Goal: Information Seeking & Learning: Learn about a topic

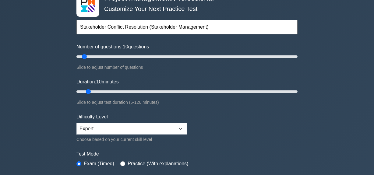
scroll to position [55, 0]
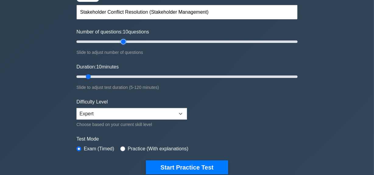
type input "45"
click at [124, 40] on input "Number of questions: 10 questions" at bounding box center [186, 41] width 221 height 7
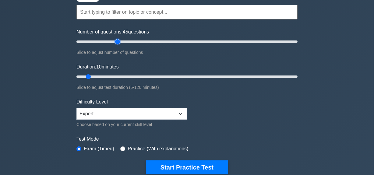
click at [117, 40] on input "Number of questions: 45 questions" at bounding box center [186, 41] width 221 height 7
type input "30"
click at [109, 40] on input "Number of questions: 30 questions" at bounding box center [186, 41] width 221 height 7
click at [115, 77] on input "Duration: 25 minutes" at bounding box center [186, 76] width 221 height 7
click at [119, 75] on input "Duration: 25 minutes" at bounding box center [186, 76] width 221 height 7
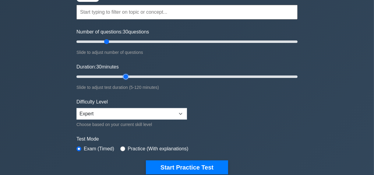
type input "30"
click at [122, 76] on input "Duration: 30 minutes" at bounding box center [186, 76] width 221 height 7
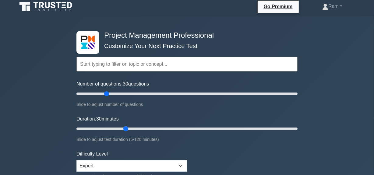
scroll to position [0, 0]
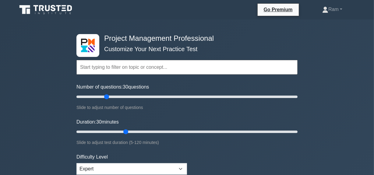
click at [152, 66] on input "text" at bounding box center [186, 67] width 221 height 15
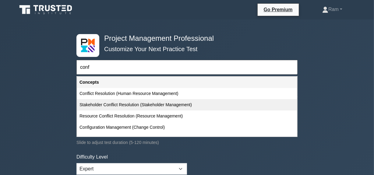
click at [142, 106] on div "Stakeholder Conflict Resolution (Stakeholder Management)" at bounding box center [187, 104] width 220 height 11
type input "Stakeholder Conflict Resolution (Stakeholder Management)"
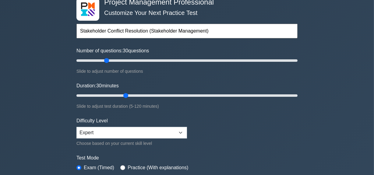
scroll to position [83, 0]
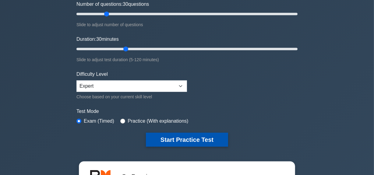
click at [179, 138] on button "Start Practice Test" at bounding box center [187, 140] width 82 height 14
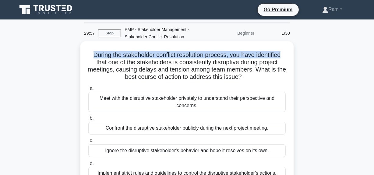
drag, startPoint x: 91, startPoint y: 56, endPoint x: 278, endPoint y: 57, distance: 187.7
click at [287, 56] on div "During the stakeholder conflict resolution process, you have identified that on…" at bounding box center [187, 115] width 208 height 142
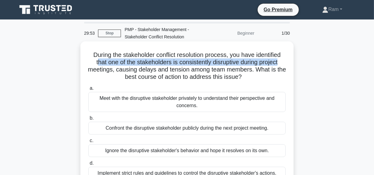
drag, startPoint x: 95, startPoint y: 63, endPoint x: 280, endPoint y: 66, distance: 184.6
click at [280, 66] on h5 "During the stakeholder conflict resolution process, you have identified that on…" at bounding box center [187, 66] width 198 height 30
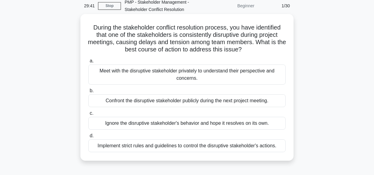
click at [207, 74] on div "Meet with the disruptive stakeholder privately to understand their perspective …" at bounding box center [186, 74] width 197 height 20
click at [88, 63] on input "a. Meet with the disruptive stakeholder privately to understand their perspecti…" at bounding box center [88, 61] width 0 height 4
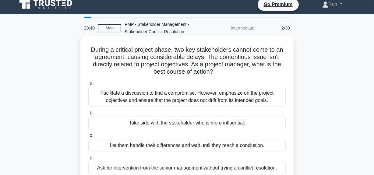
scroll to position [0, 0]
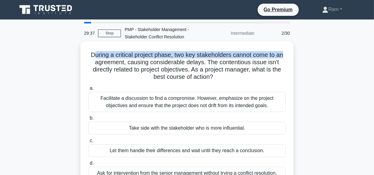
drag, startPoint x: 93, startPoint y: 55, endPoint x: 221, endPoint y: 61, distance: 128.5
click at [287, 55] on div "During a critical project phase, two key stakeholders cannot come to an agreeme…" at bounding box center [187, 115] width 208 height 142
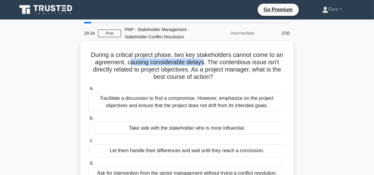
drag, startPoint x: 129, startPoint y: 64, endPoint x: 218, endPoint y: 62, distance: 88.8
click at [204, 64] on h5 "During a critical project phase, two key stakeholders cannot come to an agreeme…" at bounding box center [187, 66] width 198 height 30
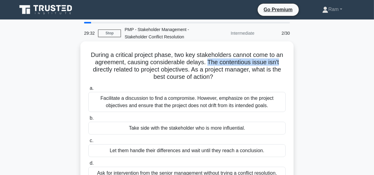
drag, startPoint x: 207, startPoint y: 64, endPoint x: 284, endPoint y: 61, distance: 77.0
click at [284, 61] on h5 "During a critical project phase, two key stakeholders cannot come to an agreeme…" at bounding box center [187, 66] width 198 height 30
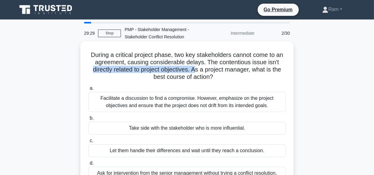
drag, startPoint x: 90, startPoint y: 71, endPoint x: 195, endPoint y: 69, distance: 104.7
click at [195, 69] on h5 "During a critical project phase, two key stakeholders cannot come to an agreeme…" at bounding box center [187, 66] width 198 height 30
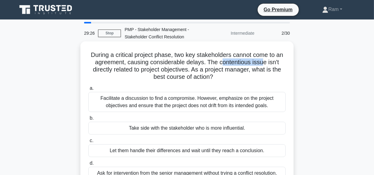
drag, startPoint x: 221, startPoint y: 62, endPoint x: 265, endPoint y: 63, distance: 44.1
click at [265, 63] on h5 "During a critical project phase, two key stakeholders cannot come to an agreeme…" at bounding box center [187, 66] width 198 height 30
click at [222, 63] on h5 "During a critical project phase, two key stakeholders cannot come to an agreeme…" at bounding box center [187, 66] width 198 height 30
drag, startPoint x: 219, startPoint y: 63, endPoint x: 265, endPoint y: 64, distance: 45.6
click at [265, 64] on h5 "During a critical project phase, two key stakeholders cannot come to an agreeme…" at bounding box center [187, 66] width 198 height 30
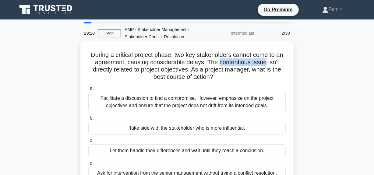
drag, startPoint x: 267, startPoint y: 64, endPoint x: 220, endPoint y: 65, distance: 47.5
click at [220, 65] on h5 "During a critical project phase, two key stakeholders cannot come to an agreeme…" at bounding box center [187, 66] width 198 height 30
copy h5 "contentious issue"
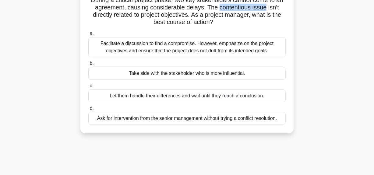
scroll to position [55, 0]
click at [175, 48] on div "Facilitate a discussion to find a compromise. However, emphasize on the project…" at bounding box center [186, 47] width 197 height 20
click at [88, 35] on input "a. Facilitate a discussion to find a compromise. However, emphasize on the proj…" at bounding box center [88, 33] width 0 height 4
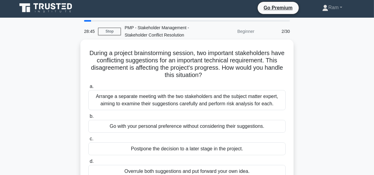
scroll to position [0, 0]
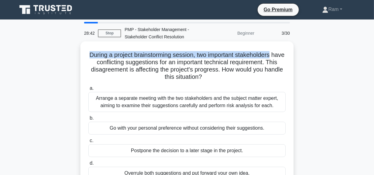
drag, startPoint x: 94, startPoint y: 54, endPoint x: 286, endPoint y: 50, distance: 191.7
click at [286, 50] on div "During a project brainstorming session, two important stakeholders have conflic…" at bounding box center [187, 115] width 208 height 142
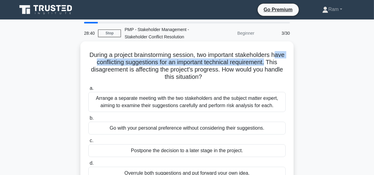
drag, startPoint x: 95, startPoint y: 61, endPoint x: 284, endPoint y: 62, distance: 189.8
click at [284, 62] on h5 "During a project brainstorming session, two important stakeholders have conflic…" at bounding box center [187, 66] width 198 height 30
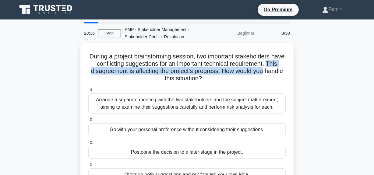
drag, startPoint x: 93, startPoint y: 70, endPoint x: 298, endPoint y: 71, distance: 205.3
click at [298, 71] on div "During a project brainstorming session, two important stakeholders have conflic…" at bounding box center [186, 120] width 347 height 154
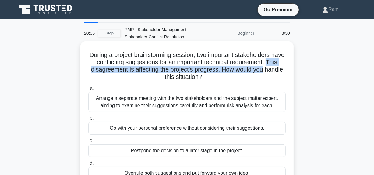
drag, startPoint x: 155, startPoint y: 77, endPoint x: 235, endPoint y: 75, distance: 80.0
click at [235, 75] on h5 "During a project brainstorming session, two important stakeholders have conflic…" at bounding box center [187, 66] width 198 height 30
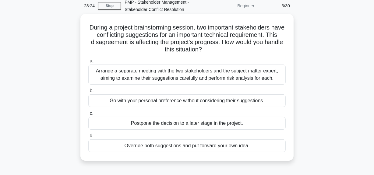
click at [182, 79] on div "Arrange a separate meeting with the two stakeholders and the subject matter exp…" at bounding box center [186, 74] width 197 height 20
click at [88, 63] on input "a. Arrange a separate meeting with the two stakeholders and the subject matter …" at bounding box center [88, 61] width 0 height 4
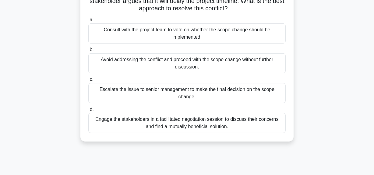
scroll to position [83, 0]
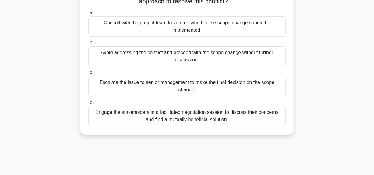
click at [175, 109] on div "Engage the stakeholders in a facilitated negotiation session to discuss their c…" at bounding box center [186, 116] width 197 height 20
click at [88, 104] on input "d. Engage the stakeholders in a facilitated negotiation session to discuss thei…" at bounding box center [88, 102] width 0 height 4
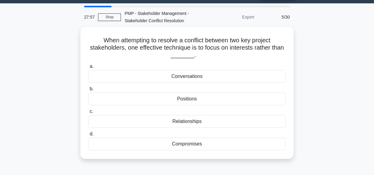
scroll to position [0, 0]
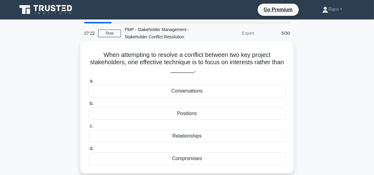
click at [182, 115] on div "Positions" at bounding box center [186, 113] width 197 height 13
click at [88, 106] on input "b. Positions" at bounding box center [88, 104] width 0 height 4
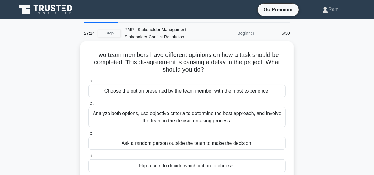
drag, startPoint x: 92, startPoint y: 54, endPoint x: 230, endPoint y: 69, distance: 139.1
click at [230, 69] on h5 "Two team members have different opinions on how a task should be completed. Thi…" at bounding box center [187, 62] width 198 height 23
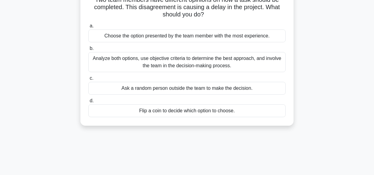
scroll to position [27, 0]
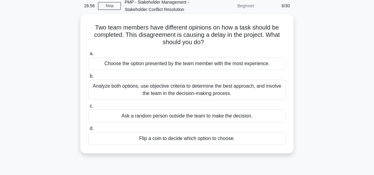
click at [227, 92] on div "Analyze both options, use objective criteria to determine the best approach, an…" at bounding box center [186, 90] width 197 height 20
click at [210, 91] on div "Analyze both options, use objective criteria to determine the best approach, an…" at bounding box center [186, 90] width 197 height 20
click at [88, 78] on input "b. Analyze both options, use objective criteria to determine the best approach,…" at bounding box center [88, 76] width 0 height 4
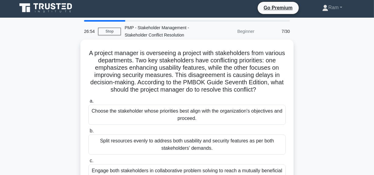
scroll to position [0, 0]
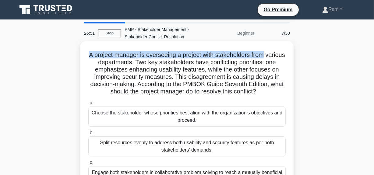
drag, startPoint x: 97, startPoint y: 56, endPoint x: 246, endPoint y: 52, distance: 149.1
click at [287, 53] on div "A project manager is overseeing a project with stakeholders from various depart…" at bounding box center [187, 133] width 208 height 178
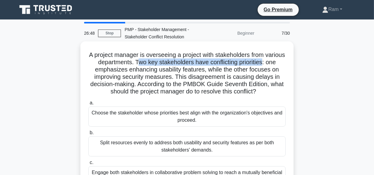
drag, startPoint x: 152, startPoint y: 63, endPoint x: 280, endPoint y: 64, distance: 127.4
click at [280, 64] on h5 "A project manager is overseeing a project with stakeholders from various depart…" at bounding box center [187, 73] width 198 height 44
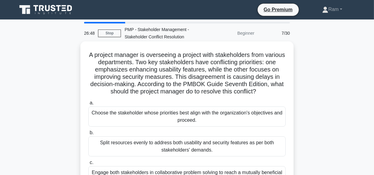
click at [180, 68] on h5 "A project manager is overseeing a project with stakeholders from various depart…" at bounding box center [187, 73] width 198 height 44
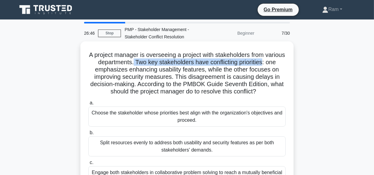
drag, startPoint x: 149, startPoint y: 61, endPoint x: 281, endPoint y: 66, distance: 131.8
click at [281, 66] on h5 "A project manager is overseeing a project with stakeholders from various depart…" at bounding box center [187, 73] width 198 height 44
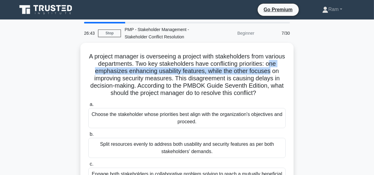
drag, startPoint x: 95, startPoint y: 73, endPoint x: 298, endPoint y: 70, distance: 203.2
click at [298, 70] on div "A project manager is overseeing a project with stakeholders from various depart…" at bounding box center [186, 138] width 347 height 190
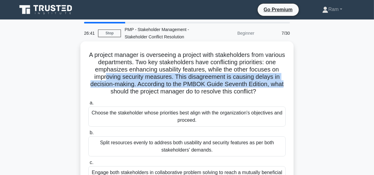
drag, startPoint x: 109, startPoint y: 79, endPoint x: 288, endPoint y: 87, distance: 178.7
click at [288, 87] on div "A project manager is overseeing a project with stakeholders from various depart…" at bounding box center [187, 133] width 208 height 178
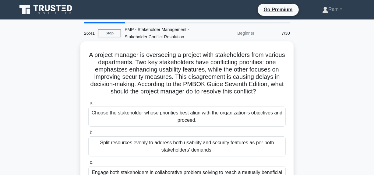
click at [174, 94] on h5 "A project manager is overseeing a project with stakeholders from various depart…" at bounding box center [187, 73] width 198 height 44
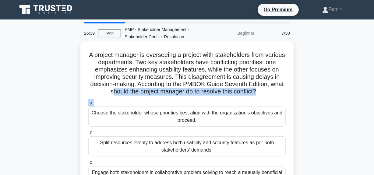
drag, startPoint x: 110, startPoint y: 94, endPoint x: 231, endPoint y: 99, distance: 120.5
click at [280, 98] on div "A project manager is overseeing a project with stakeholders from various depart…" at bounding box center [187, 133] width 208 height 178
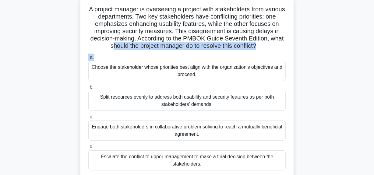
scroll to position [55, 0]
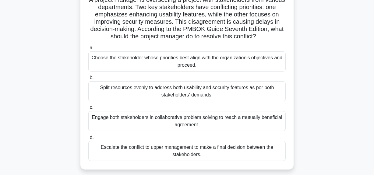
click at [220, 118] on div "Engage both stakeholders in collaborative problem solving to reach a mutually b…" at bounding box center [186, 121] width 197 height 20
click at [88, 109] on input "c. Engage both stakeholders in collaborative problem solving to reach a mutuall…" at bounding box center [88, 108] width 0 height 4
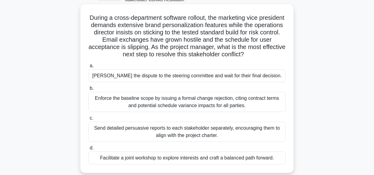
scroll to position [27, 0]
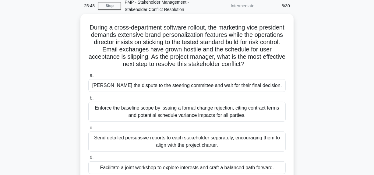
drag, startPoint x: 171, startPoint y: 56, endPoint x: 252, endPoint y: 85, distance: 86.3
click at [279, 62] on h5 "During a cross-department software rollout, the marketing vice president demand…" at bounding box center [187, 46] width 198 height 44
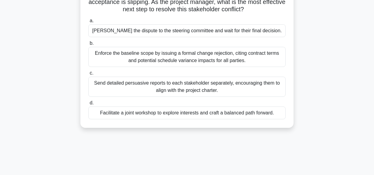
scroll to position [83, 0]
click at [224, 113] on div "Facilitate a joint workshop to explore interests and craft a balanced path forw…" at bounding box center [186, 112] width 197 height 13
click at [88, 104] on input "d. Facilitate a joint workshop to explore interests and craft a balanced path f…" at bounding box center [88, 102] width 0 height 4
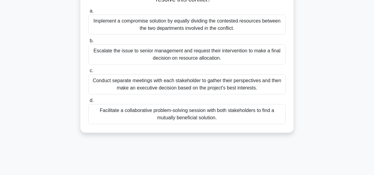
scroll to position [110, 0]
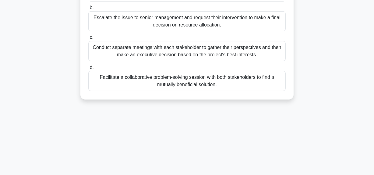
click at [216, 83] on div "Facilitate a collaborative problem-solving session with both stakeholders to fi…" at bounding box center [186, 81] width 197 height 20
click at [88, 69] on input "d. Facilitate a collaborative problem-solving session with both stakeholders to…" at bounding box center [88, 67] width 0 height 4
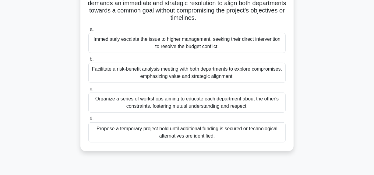
scroll to position [138, 0]
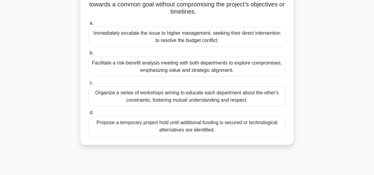
click at [213, 69] on div "Facilitate a risk-benefit analysis meeting with both departments to explore com…" at bounding box center [186, 67] width 197 height 20
click at [88, 55] on input "b. Facilitate a risk-benefit analysis meeting with both departments to explore …" at bounding box center [88, 53] width 0 height 4
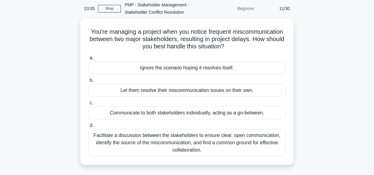
scroll to position [35, 0]
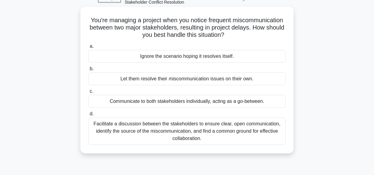
click at [199, 136] on div "Facilitate a discussion between the stakeholders to ensure clear, open communic…" at bounding box center [186, 130] width 197 height 27
click at [88, 116] on input "d. Facilitate a discussion between the stakeholders to ensure clear, open commu…" at bounding box center [88, 114] width 0 height 4
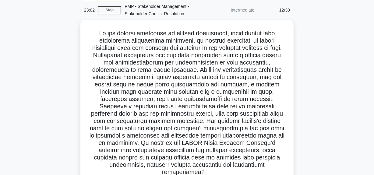
scroll to position [55, 0]
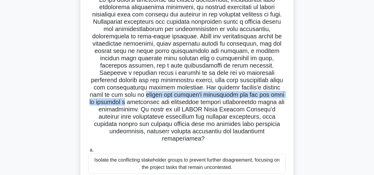
drag, startPoint x: 104, startPoint y: 96, endPoint x: 209, endPoint y: 97, distance: 105.2
click at [273, 96] on h5 ".spinner_0XTQ{transform-origin:center;animation:spinner_y6GP .75s linear infini…" at bounding box center [187, 69] width 198 height 147
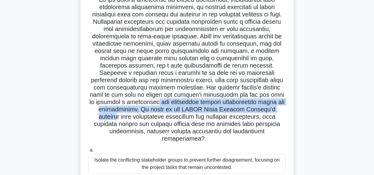
drag, startPoint x: 179, startPoint y: 103, endPoint x: 279, endPoint y: 106, distance: 100.4
click at [279, 106] on h5 ".spinner_0XTQ{transform-origin:center;animation:spinner_y6GP .75s linear infini…" at bounding box center [187, 69] width 198 height 147
click at [173, 112] on h5 ".spinner_0XTQ{transform-origin:center;animation:spinner_y6GP .75s linear infini…" at bounding box center [187, 69] width 198 height 147
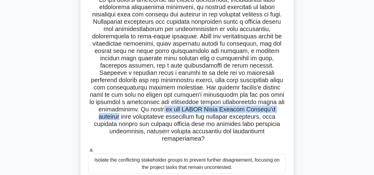
drag, startPoint x: 150, startPoint y: 106, endPoint x: 281, endPoint y: 109, distance: 131.1
click at [281, 109] on h5 ".spinner_0XTQ{transform-origin:center;animation:spinner_y6GP .75s linear infini…" at bounding box center [187, 69] width 198 height 147
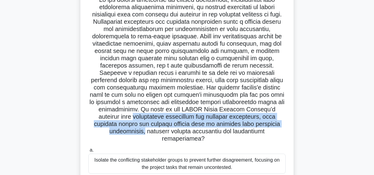
drag, startPoint x: 104, startPoint y: 118, endPoint x: 288, endPoint y: 126, distance: 183.9
click at [289, 126] on div ".spinner_0XTQ{transform-origin:center;animation:spinner_y6GP .75s linear infini…" at bounding box center [187, 129] width 208 height 280
click at [158, 125] on h5 ".spinner_0XTQ{transform-origin:center;animation:spinner_y6GP .75s linear infini…" at bounding box center [187, 69] width 198 height 147
click at [119, 127] on h5 ".spinner_0XTQ{transform-origin:center;animation:spinner_y6GP .75s linear infini…" at bounding box center [187, 69] width 198 height 147
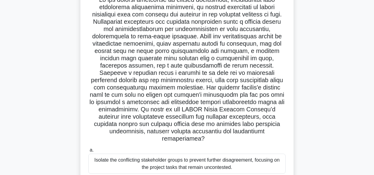
drag, startPoint x: 91, startPoint y: 124, endPoint x: 245, endPoint y: 131, distance: 153.4
click at [267, 131] on h5 ".spinner_0XTQ{transform-origin:center;animation:spinner_y6GP .75s linear infini…" at bounding box center [187, 69] width 198 height 147
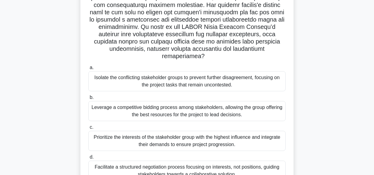
scroll to position [128, 0]
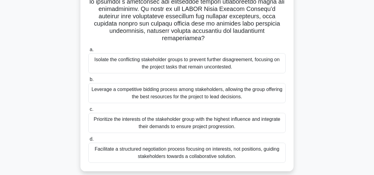
click at [181, 147] on div "Facilitate a structured negotiation process focusing on interests, not position…" at bounding box center [186, 153] width 197 height 20
click at [88, 141] on input "d. Facilitate a structured negotiation process focusing on interests, not posit…" at bounding box center [88, 139] width 0 height 4
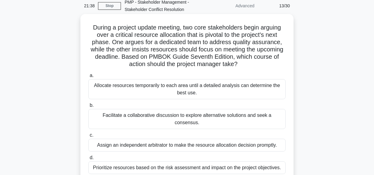
scroll to position [55, 0]
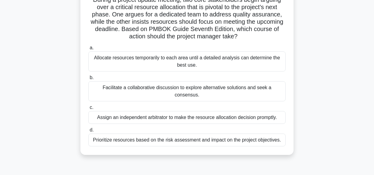
click at [237, 86] on div "Facilitate a collaborative discussion to explore alternative solutions and seek…" at bounding box center [186, 91] width 197 height 20
click at [88, 80] on input "b. Facilitate a collaborative discussion to explore alternative solutions and s…" at bounding box center [88, 78] width 0 height 4
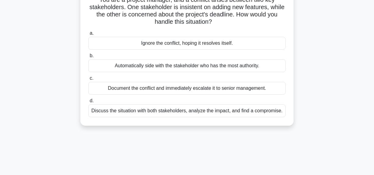
click at [221, 111] on div "Discuss the situation with both stakeholders, analyze the impact, and find a co…" at bounding box center [186, 110] width 197 height 13
click at [88, 103] on input "d. Discuss the situation with both stakeholders, analyze the impact, and find a…" at bounding box center [88, 101] width 0 height 4
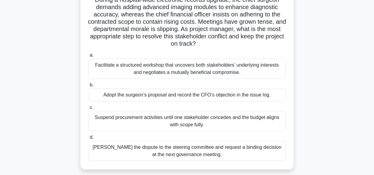
scroll to position [83, 0]
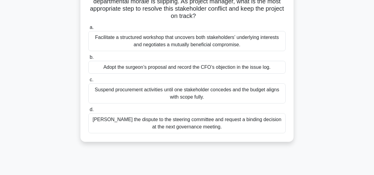
click at [215, 44] on div "Facilitate a structured workshop that uncovers both stakeholders’ underlying in…" at bounding box center [186, 41] width 197 height 20
click at [88, 30] on input "a. Facilitate a structured workshop that uncovers both stakeholders’ underlying…" at bounding box center [88, 28] width 0 height 4
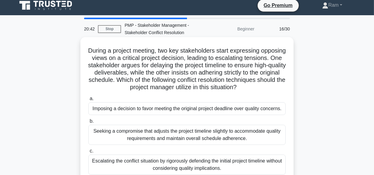
scroll to position [0, 0]
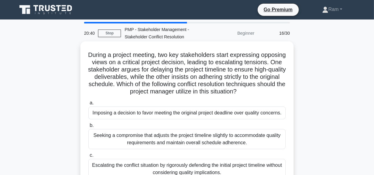
drag, startPoint x: 190, startPoint y: 85, endPoint x: 204, endPoint y: 99, distance: 20.6
click at [204, 96] on h5 "During a project meeting, two key stakeholders start expressing opposing views …" at bounding box center [187, 73] width 198 height 44
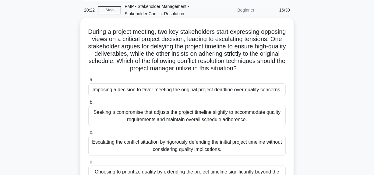
scroll to position [55, 0]
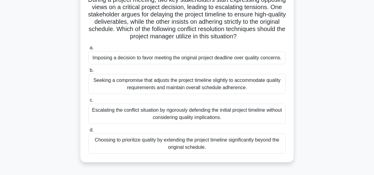
click at [173, 92] on div "Seeking a compromise that adjusts the project timeline slightly to accommodate …" at bounding box center [186, 84] width 197 height 20
click at [88, 72] on input "b. Seeking a compromise that adjusts the project timeline slightly to accommoda…" at bounding box center [88, 70] width 0 height 4
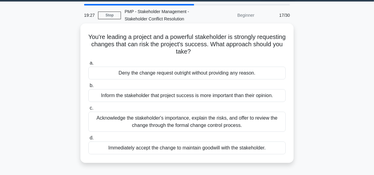
scroll to position [27, 0]
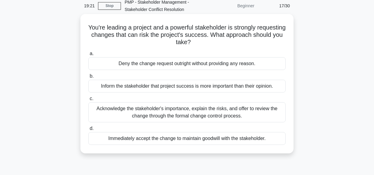
click at [220, 113] on div "Acknowledge the stakeholder's importance, explain the risks, and offer to revie…" at bounding box center [186, 112] width 197 height 20
click at [88, 101] on input "c. Acknowledge the stakeholder's importance, explain the risks, and offer to re…" at bounding box center [88, 99] width 0 height 4
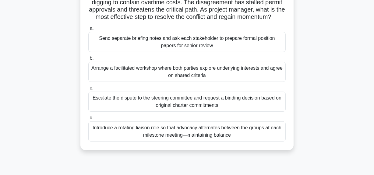
scroll to position [83, 0]
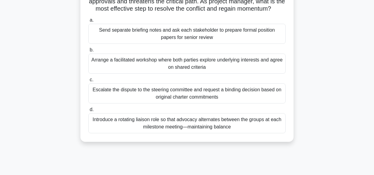
click at [207, 73] on div "Arrange a facilitated workshop where both parties explore underlying interests …" at bounding box center [186, 64] width 197 height 20
click at [88, 52] on input "b. Arrange a facilitated workshop where both parties explore underlying interes…" at bounding box center [88, 50] width 0 height 4
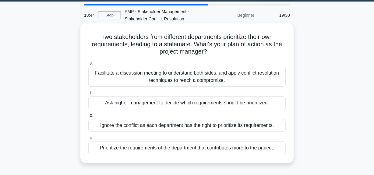
scroll to position [27, 0]
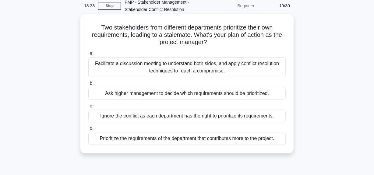
click at [209, 65] on div "Facilitate a discussion meeting to understand both sides, and apply conflict re…" at bounding box center [186, 67] width 197 height 20
click at [88, 56] on input "a. Facilitate a discussion meeting to understand both sides, and apply conflict…" at bounding box center [88, 54] width 0 height 4
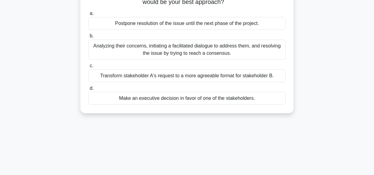
scroll to position [83, 0]
click at [207, 50] on div "Analyzing their concerns, initiating a facilitated dialogue to address them, an…" at bounding box center [186, 49] width 197 height 20
click at [88, 37] on input "b. Analyzing their concerns, initiating a facilitated dialogue to address them,…" at bounding box center [88, 35] width 0 height 4
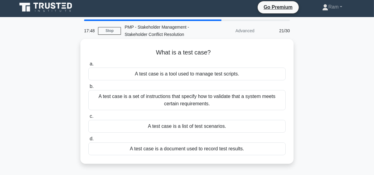
scroll to position [0, 0]
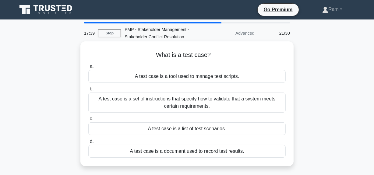
click at [202, 106] on div "A test case is a set of instructions that specify how to validate that a system…" at bounding box center [186, 102] width 197 height 20
click at [88, 91] on input "b. A test case is a set of instructions that specify how to validate that a sys…" at bounding box center [88, 89] width 0 height 4
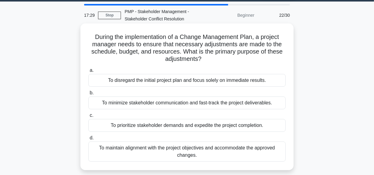
scroll to position [27, 0]
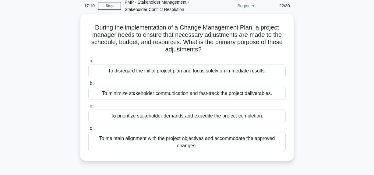
drag, startPoint x: 95, startPoint y: 28, endPoint x: 244, endPoint y: 52, distance: 151.3
click at [244, 52] on h5 "During the implementation of a Change Management Plan, a project manager needs …" at bounding box center [187, 39] width 198 height 30
copy h5 "uring the implementation of a Change Management Plan, a project manager needs t…"
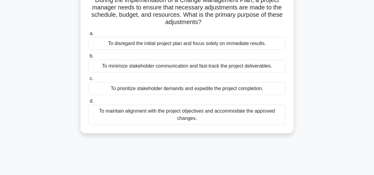
scroll to position [55, 0]
click at [198, 120] on div "To maintain alignment with the project objectives and accommodate the approved …" at bounding box center [186, 114] width 197 height 20
click at [88, 103] on input "d. To maintain alignment with the project objectives and accommodate the approv…" at bounding box center [88, 101] width 0 height 4
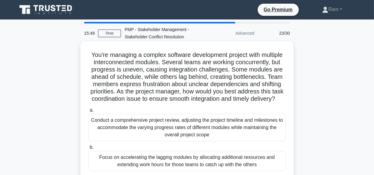
scroll to position [0, 0]
drag, startPoint x: 103, startPoint y: 55, endPoint x: 233, endPoint y: 107, distance: 139.9
click at [233, 103] on h5 "You're managing a complex software development project with multiple interconne…" at bounding box center [187, 77] width 198 height 52
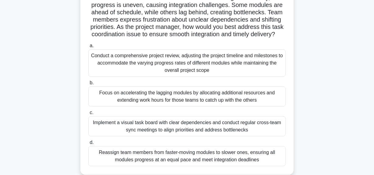
scroll to position [27, 0]
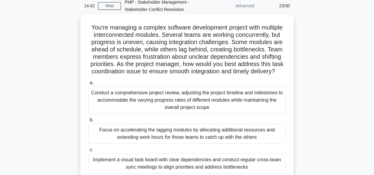
click at [223, 106] on div "Conduct a comprehensive project review, adjusting the project timeline and mile…" at bounding box center [186, 99] width 197 height 27
click at [88, 85] on input "a. Conduct a comprehensive project review, adjusting the project timeline and m…" at bounding box center [88, 83] width 0 height 4
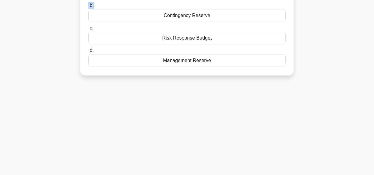
scroll to position [83, 0]
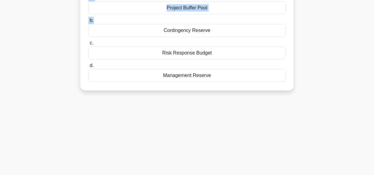
drag, startPoint x: 90, startPoint y: 54, endPoint x: 230, endPoint y: 78, distance: 142.0
click at [230, 78] on div "In the development of the project budget, the project manager has identified sp…" at bounding box center [187, 24] width 208 height 127
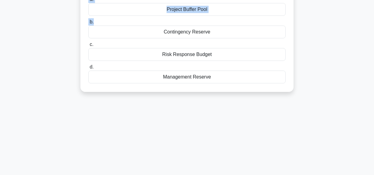
copy div "In the development of the project budget, the project manager has identified sp…"
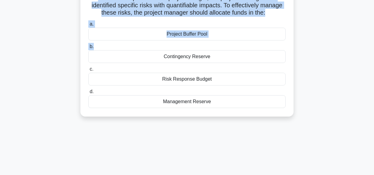
scroll to position [28, 0]
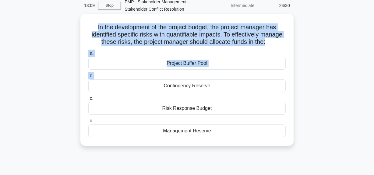
click at [193, 87] on div "Contingency Reserve" at bounding box center [186, 85] width 197 height 13
click at [88, 78] on input "b. Contingency Reserve" at bounding box center [88, 76] width 0 height 4
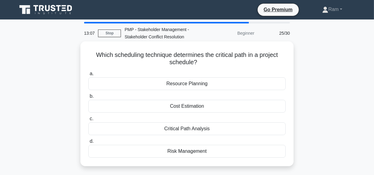
scroll to position [0, 0]
drag, startPoint x: 92, startPoint y: 50, endPoint x: 197, endPoint y: 66, distance: 106.7
click at [197, 66] on div "Which scheduling technique determines the critical path in a project schedule? …" at bounding box center [187, 104] width 208 height 120
copy h5 "Which scheduling technique determines the critical path in a project schedule?"
click at [182, 129] on div "Critical Path Analysis" at bounding box center [186, 128] width 197 height 13
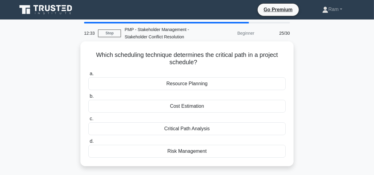
click at [88, 121] on input "c. Critical Path Analysis" at bounding box center [88, 119] width 0 height 4
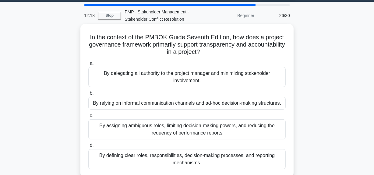
scroll to position [27, 0]
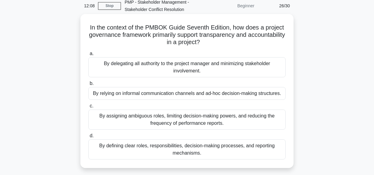
click at [194, 123] on div "By assigning ambiguous roles, limiting decision-making powers, and reducing the…" at bounding box center [186, 119] width 197 height 20
click at [88, 108] on input "c. By assigning ambiguous roles, limiting decision-making powers, and reducing …" at bounding box center [88, 106] width 0 height 4
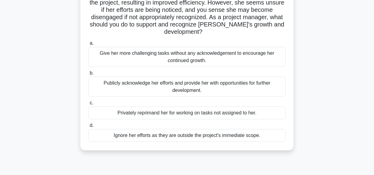
scroll to position [83, 0]
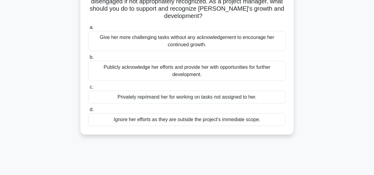
click at [221, 61] on div "Publicly acknowledge her efforts and provide her with opportunities for further…" at bounding box center [186, 71] width 197 height 20
click at [88, 58] on input "b. Publicly acknowledge her efforts and provide her with opportunities for furt…" at bounding box center [88, 57] width 0 height 4
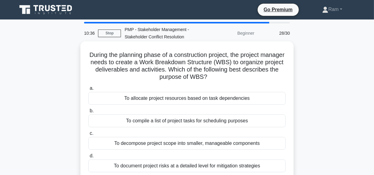
scroll to position [27, 0]
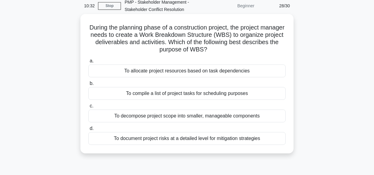
click at [213, 116] on div "To decompose project scope into smaller, manageable components" at bounding box center [186, 115] width 197 height 13
click at [88, 108] on input "c. To decompose project scope into smaller, manageable components" at bounding box center [88, 106] width 0 height 4
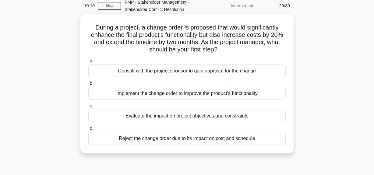
click at [213, 116] on div "Evaluate the impact on project objectives and constraints" at bounding box center [186, 115] width 197 height 13
click at [88, 108] on input "c. Evaluate the impact on project objectives and constraints" at bounding box center [88, 106] width 0 height 4
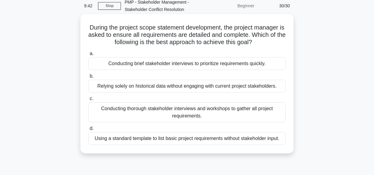
click at [217, 106] on div "Conducting thorough stakeholder interviews and workshops to gather all project …" at bounding box center [186, 112] width 197 height 20
click at [88, 101] on input "c. Conducting thorough stakeholder interviews and workshops to gather all proje…" at bounding box center [88, 99] width 0 height 4
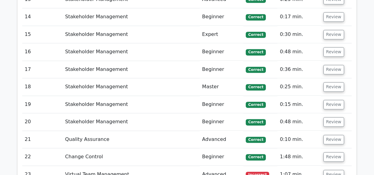
scroll to position [1078, 0]
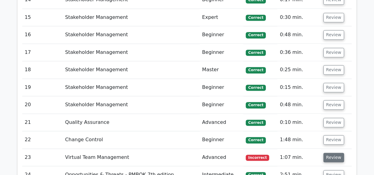
click at [327, 153] on button "Review" at bounding box center [333, 157] width 21 height 9
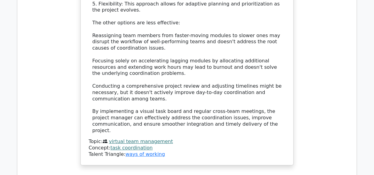
scroll to position [1687, 0]
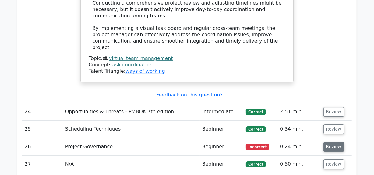
click at [334, 142] on button "Review" at bounding box center [333, 146] width 21 height 9
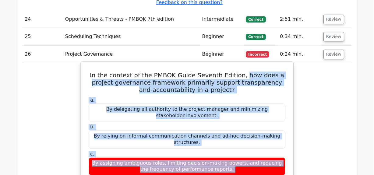
scroll to position [1781, 0]
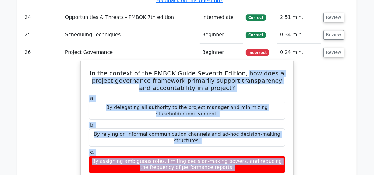
drag, startPoint x: 234, startPoint y: 49, endPoint x: 216, endPoint y: 100, distance: 54.7
copy div "how does a project governance framework primarily support transparency and acco…"
